Goal: Entertainment & Leisure: Consume media (video, audio)

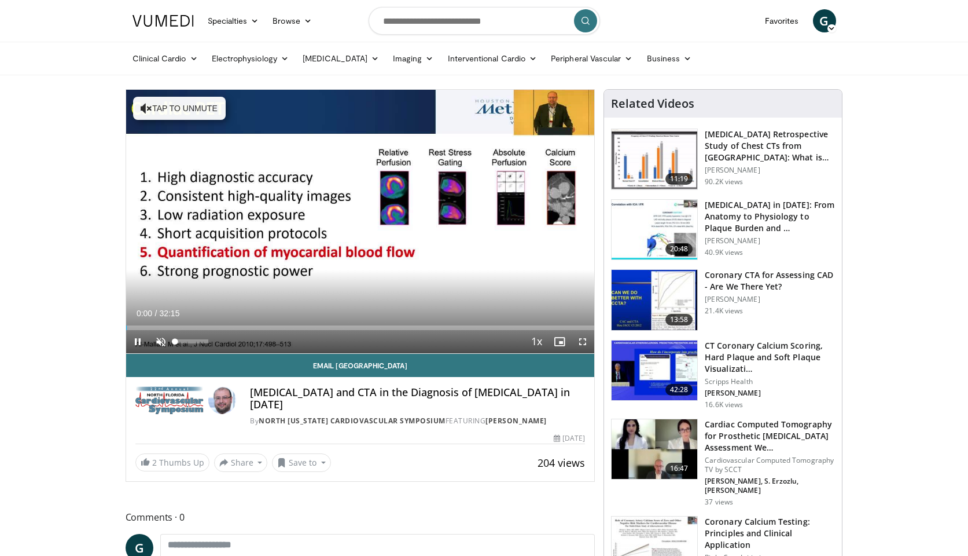
click at [163, 337] on span "Video Player" at bounding box center [160, 341] width 23 height 23
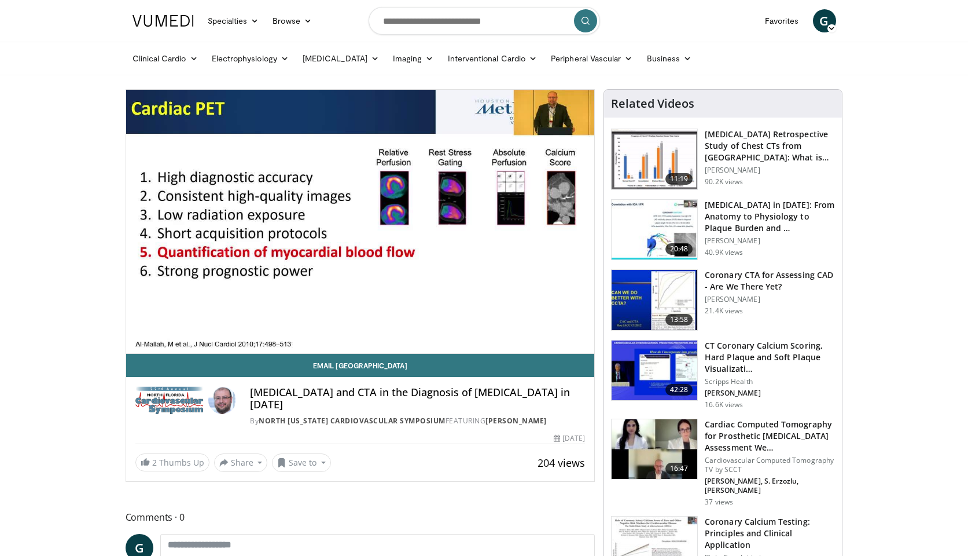
click at [135, 342] on div "10 seconds Tap to unmute" at bounding box center [360, 221] width 469 height 263
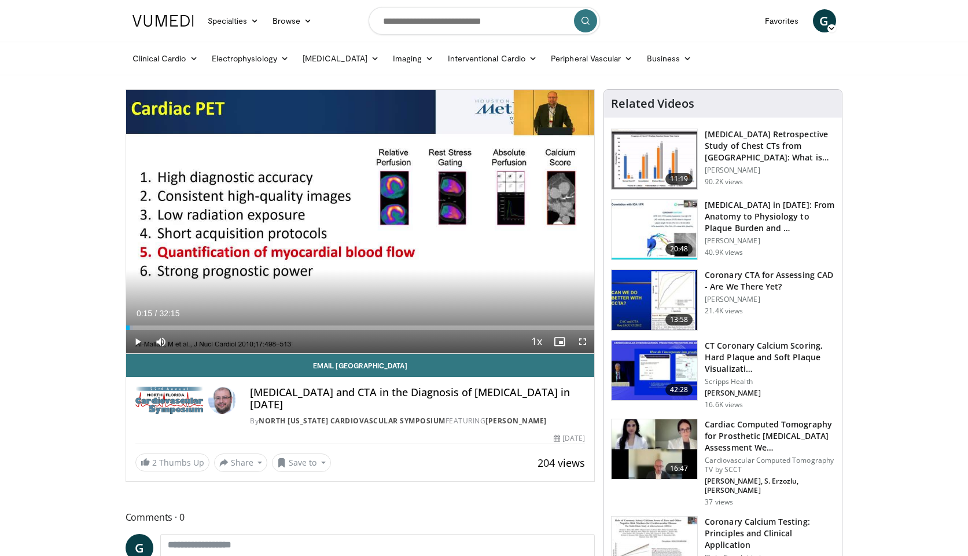
click at [135, 341] on span "Video Player" at bounding box center [137, 341] width 23 height 23
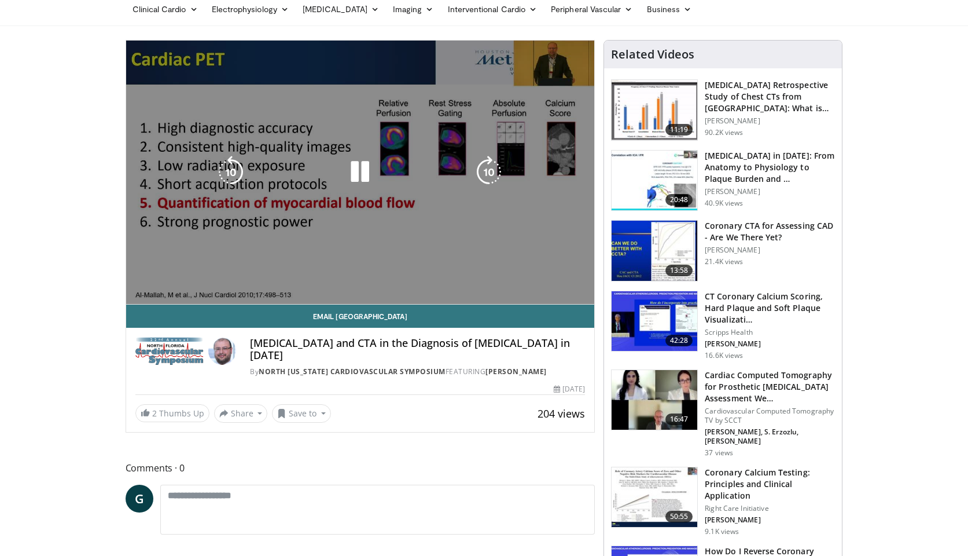
scroll to position [53, 0]
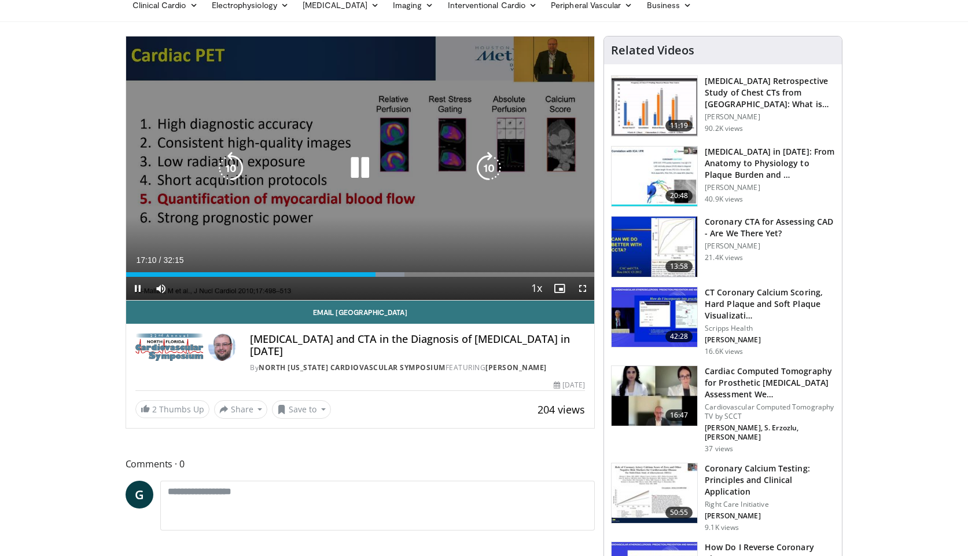
click at [427, 249] on div "10 seconds Tap to unmute" at bounding box center [360, 167] width 469 height 263
click at [431, 237] on div "10 seconds Tap to unmute" at bounding box center [360, 167] width 469 height 263
click at [520, 170] on div "10 seconds Tap to unmute" at bounding box center [360, 167] width 469 height 263
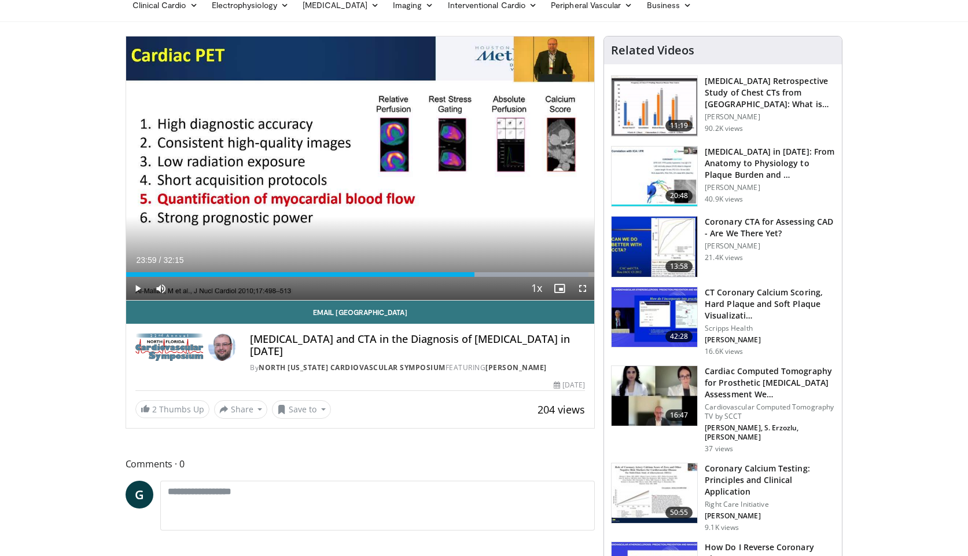
click at [137, 284] on span "Video Player" at bounding box center [137, 288] width 23 height 23
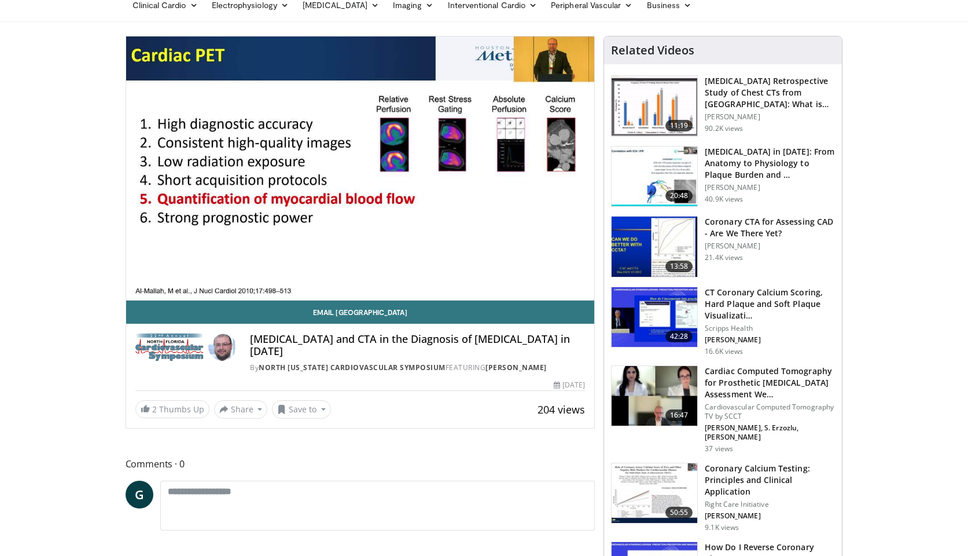
click at [137, 284] on div "10 seconds Tap to unmute" at bounding box center [360, 167] width 469 height 263
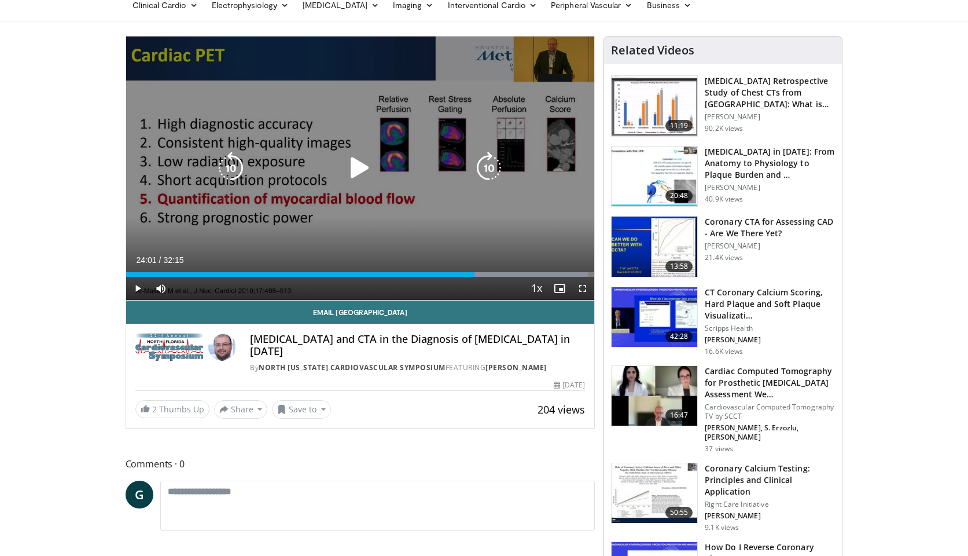
click at [352, 167] on icon "Video Player" at bounding box center [360, 168] width 32 height 32
click at [278, 226] on div "10 seconds Tap to unmute" at bounding box center [360, 167] width 469 height 263
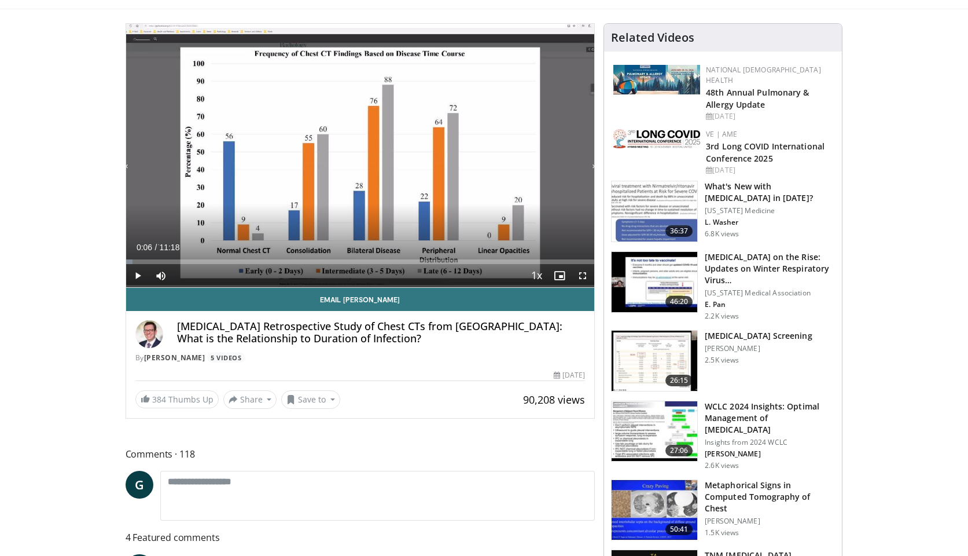
scroll to position [66, 1]
